Goal: Task Accomplishment & Management: Manage account settings

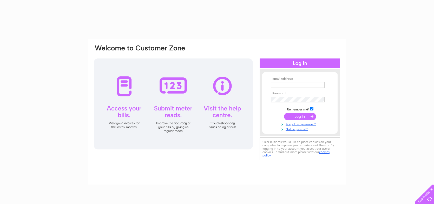
click at [290, 89] on td at bounding box center [300, 85] width 60 height 8
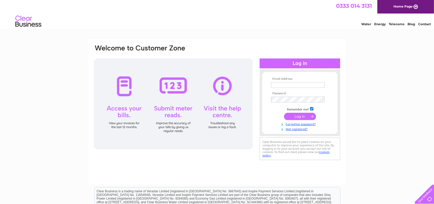
click at [289, 87] on input "text" at bounding box center [298, 85] width 54 height 6
type input "Shonahamilton300@gmail.com"
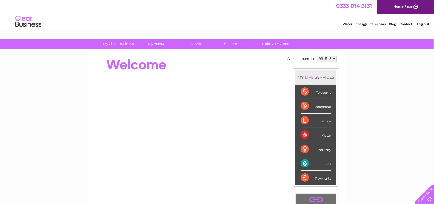
click at [326, 51] on div "Account number 991518 MY LIVE SERVICES Telecoms Broadband Mobile Water Electric…" at bounding box center [217, 145] width 258 height 193
click at [327, 60] on select "991518" at bounding box center [327, 59] width 20 height 6
click at [317, 56] on select "991518" at bounding box center [327, 59] width 20 height 6
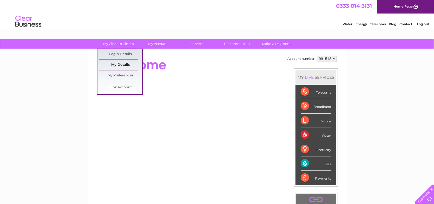
click at [125, 65] on link "My Details" at bounding box center [120, 65] width 43 height 10
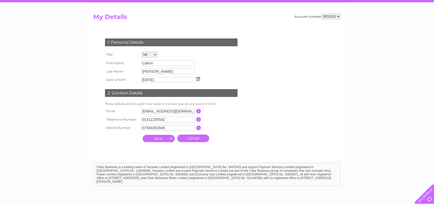
scroll to position [78, 0]
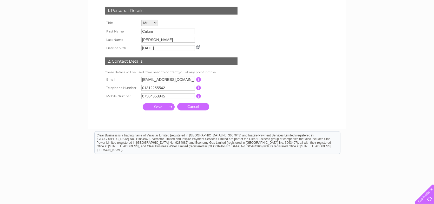
click at [173, 33] on input "Calum" at bounding box center [169, 32] width 54 height 6
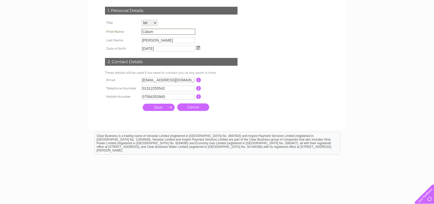
click at [173, 33] on input "Calum" at bounding box center [169, 32] width 54 height 6
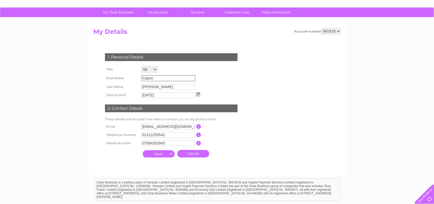
scroll to position [0, 0]
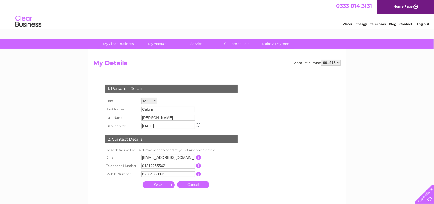
click at [431, 29] on div "Water Energy Telecoms Blog Contact Log out" at bounding box center [217, 22] width 434 height 17
click at [427, 26] on li "Log out" at bounding box center [424, 24] width 16 height 7
click at [425, 26] on li "Log out" at bounding box center [424, 24] width 16 height 7
click at [422, 23] on link "Log out" at bounding box center [423, 24] width 12 height 4
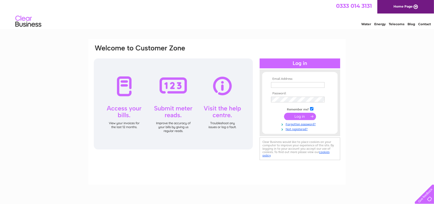
click at [281, 91] on td at bounding box center [300, 90] width 60 height 3
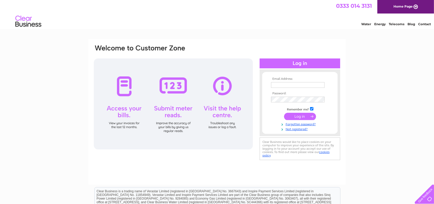
click at [282, 82] on input "text" at bounding box center [298, 85] width 54 height 6
type input "shona@deeatkinson.net"
click at [297, 119] on input "submit" at bounding box center [300, 116] width 32 height 7
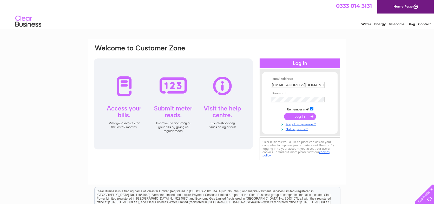
drag, startPoint x: 132, startPoint y: 49, endPoint x: 205, endPoint y: 47, distance: 73.1
click at [205, 47] on div at bounding box center [167, 51] width 148 height 14
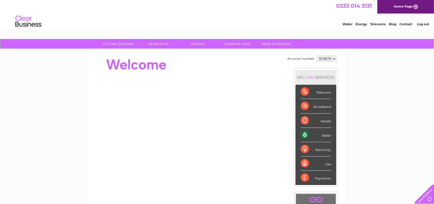
click at [315, 57] on td "Account number" at bounding box center [301, 58] width 30 height 9
click at [327, 58] on select "974870 984122" at bounding box center [327, 59] width 20 height 6
select select "984122"
click at [317, 56] on select "974870 984122" at bounding box center [327, 59] width 20 height 6
click at [422, 25] on link "Log out" at bounding box center [423, 24] width 12 height 4
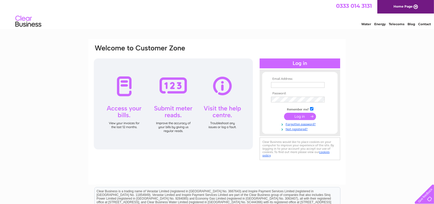
click at [294, 79] on th "Email Address:" at bounding box center [300, 79] width 60 height 4
click at [296, 82] on td at bounding box center [300, 85] width 60 height 8
click at [297, 82] on input "text" at bounding box center [298, 85] width 54 height 6
type input "Shonahamilton300@gmail.com"
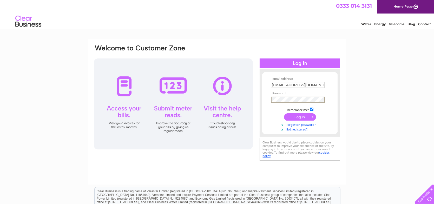
click at [294, 115] on input "submit" at bounding box center [300, 116] width 32 height 7
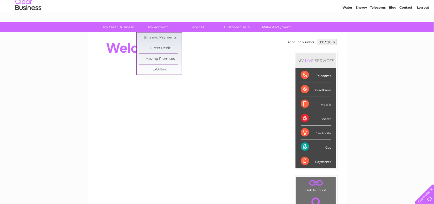
scroll to position [26, 0]
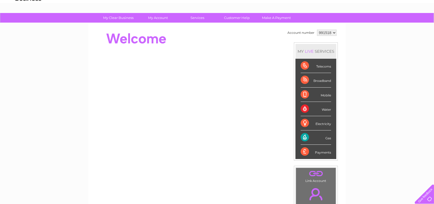
click at [328, 28] on td "991518" at bounding box center [327, 32] width 22 height 9
click at [329, 31] on select "991518" at bounding box center [327, 33] width 20 height 6
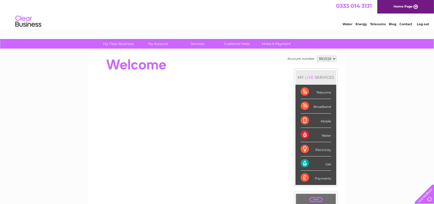
click at [332, 58] on select "991518" at bounding box center [327, 59] width 20 height 6
drag, startPoint x: 386, startPoint y: 91, endPoint x: 376, endPoint y: 72, distance: 21.4
click at [386, 91] on div "My Clear Business Login Details My Details My Preferences Link Account My Accou…" at bounding box center [217, 185] width 434 height 292
click at [411, 9] on link "Home Page" at bounding box center [406, 7] width 57 height 14
click at [428, 29] on div "Water Energy Telecoms Blog Contact Log out" at bounding box center [217, 22] width 434 height 17
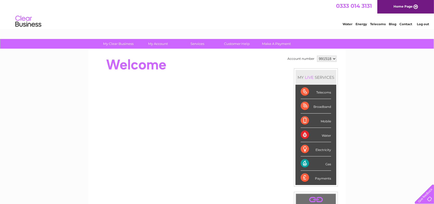
click at [426, 26] on li "Log out" at bounding box center [424, 24] width 16 height 7
click at [424, 23] on link "Log out" at bounding box center [423, 24] width 12 height 4
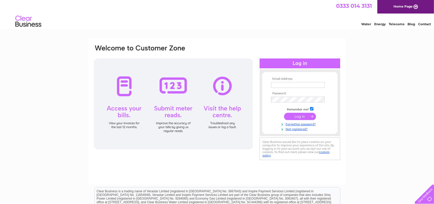
type input "[EMAIL_ADDRESS][DOMAIN_NAME]"
click at [289, 115] on input "submit" at bounding box center [300, 116] width 32 height 7
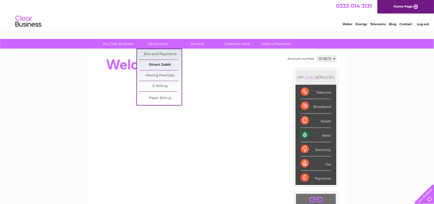
click at [169, 66] on link "Direct Debit" at bounding box center [160, 65] width 43 height 10
click at [163, 63] on link "Direct Debit" at bounding box center [160, 65] width 43 height 10
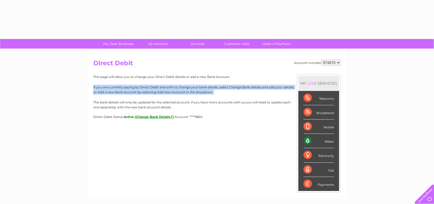
drag, startPoint x: 92, startPoint y: 82, endPoint x: 93, endPoint y: 103, distance: 20.8
click at [93, 103] on div "Account number 974870 984122 Direct Debit MY LIVE SERVICES Telecoms Broadband M…" at bounding box center [217, 123] width 258 height 149
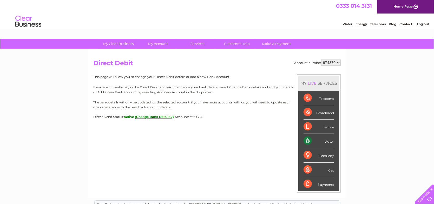
click at [161, 118] on button "(Change Bank Details?)" at bounding box center [154, 117] width 39 height 4
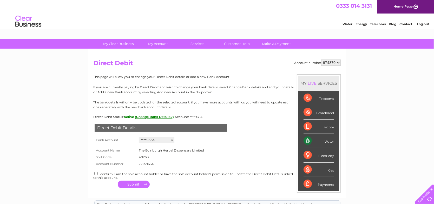
drag, startPoint x: 139, startPoint y: 159, endPoint x: 146, endPoint y: 160, distance: 7.3
click at [146, 160] on td "402612" at bounding box center [172, 157] width 68 height 7
click at [174, 157] on td "402612" at bounding box center [172, 157] width 68 height 7
drag, startPoint x: 138, startPoint y: 165, endPoint x: 154, endPoint y: 168, distance: 16.3
click at [154, 168] on div "Direct Debit Details Bank Account Add new account ****9664 ****7861 ****8467 Lo…" at bounding box center [217, 154] width 248 height 71
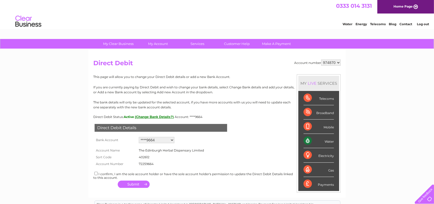
click at [156, 160] on td "402612" at bounding box center [172, 157] width 68 height 7
drag, startPoint x: 139, startPoint y: 164, endPoint x: 155, endPoint y: 164, distance: 16.4
click at [155, 164] on td "72259664" at bounding box center [172, 164] width 68 height 7
drag, startPoint x: 251, startPoint y: 75, endPoint x: 252, endPoint y: 84, distance: 8.9
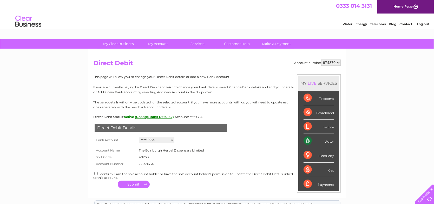
click at [251, 77] on p "This page will allow you to change your Direct Debit details or add a new Bank …" at bounding box center [217, 76] width 248 height 5
click at [325, 59] on div "Account number 974870 984122 Direct Debit MY LIVE SERVICES Telecoms Broadband M…" at bounding box center [217, 123] width 258 height 149
click at [330, 63] on select "974870 984122" at bounding box center [332, 63] width 20 height 6
click at [283, 63] on h2 "Direct Debit" at bounding box center [217, 65] width 248 height 10
click at [234, 160] on form "Account Name The Edinburgh Herbal Dispensary Limited Sort Code 402612 Account N…" at bounding box center [217, 156] width 248 height 23
